Goal: Ask a question

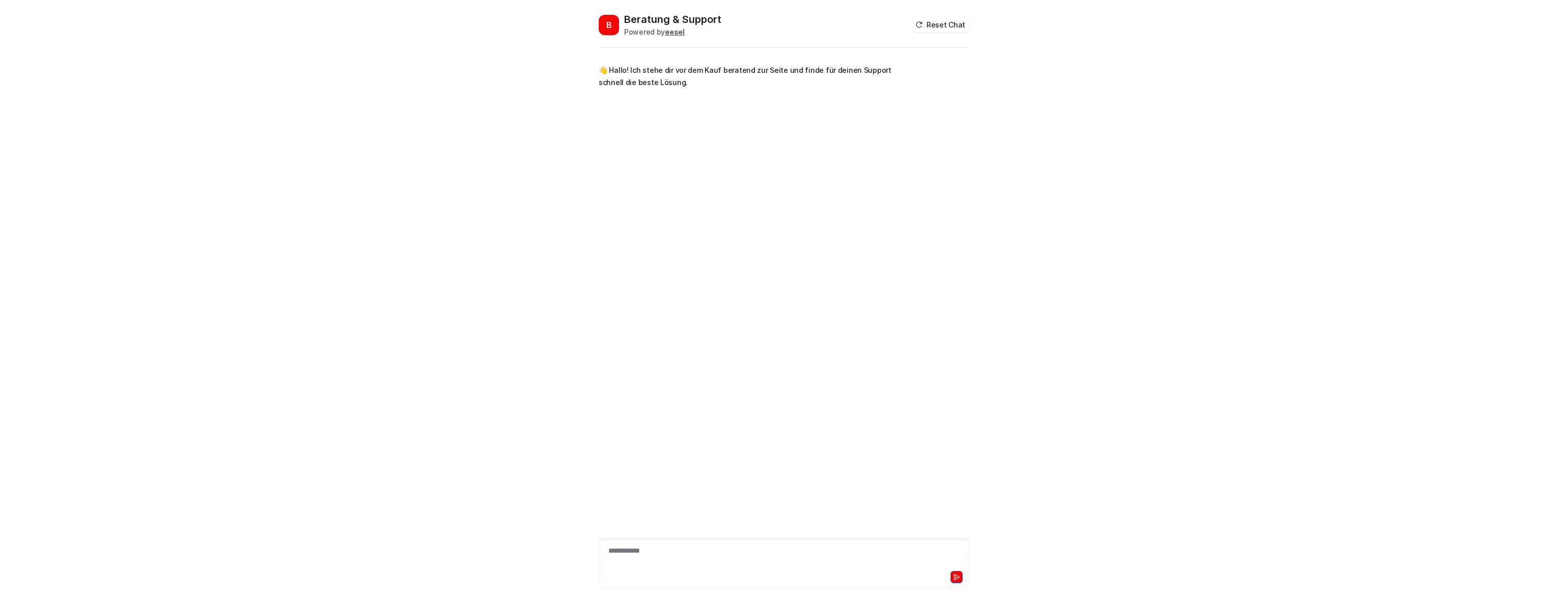
click at [671, 555] on div "**********" at bounding box center [784, 557] width 366 height 23
drag, startPoint x: 706, startPoint y: 137, endPoint x: 928, endPoint y: 138, distance: 222.0
click at [928, 138] on div "Your eesel AI trial has expired, please head to the dashboard to subscribe and …" at bounding box center [784, 149] width 371 height 44
click at [790, 551] on div at bounding box center [784, 557] width 366 height 23
